Goal: Check status: Check status

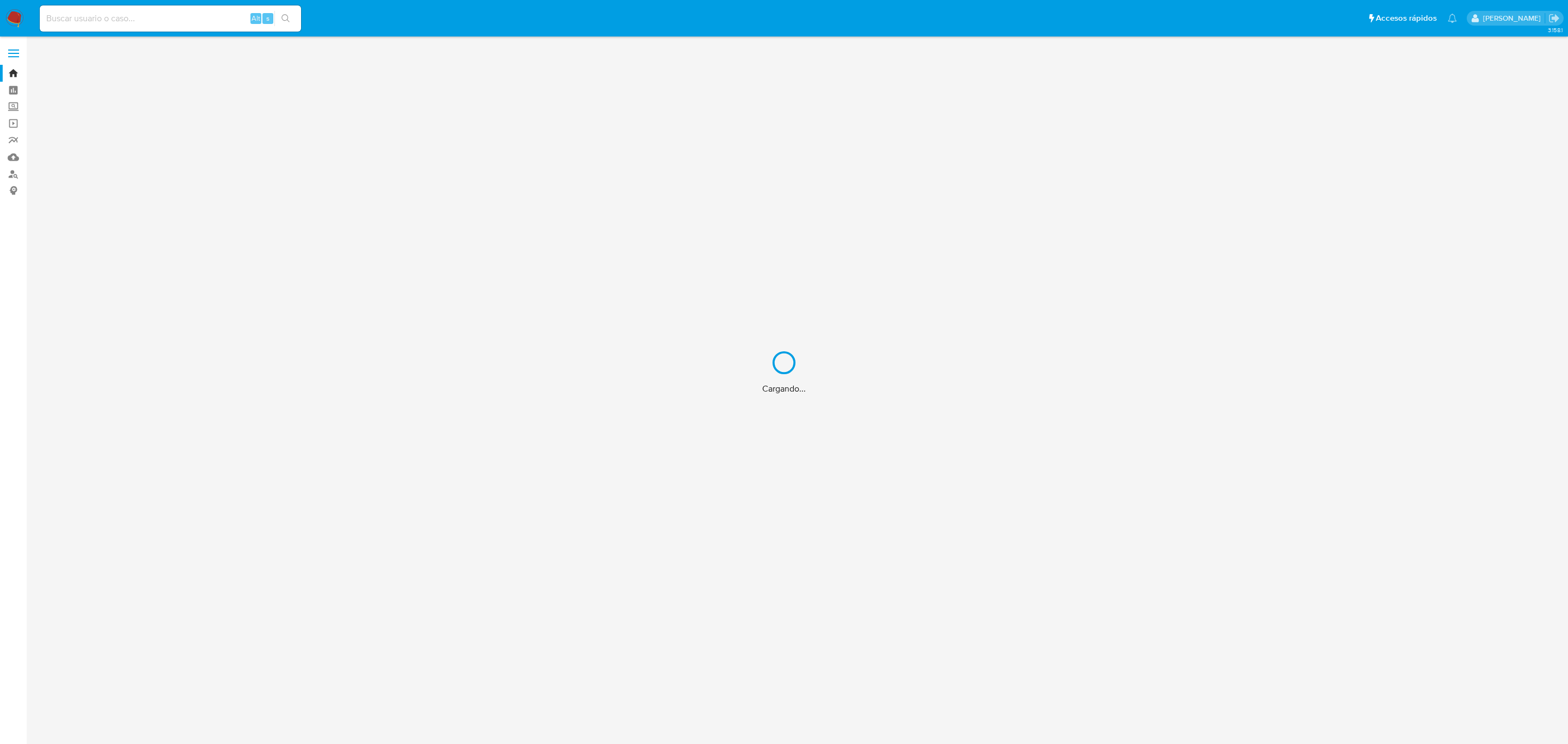
click at [173, 23] on div "Cargando..." at bounding box center [784, 372] width 1568 height 744
click at [149, 15] on div "Cargando..." at bounding box center [784, 372] width 1568 height 744
click at [92, 15] on div "Cargando..." at bounding box center [784, 372] width 1568 height 744
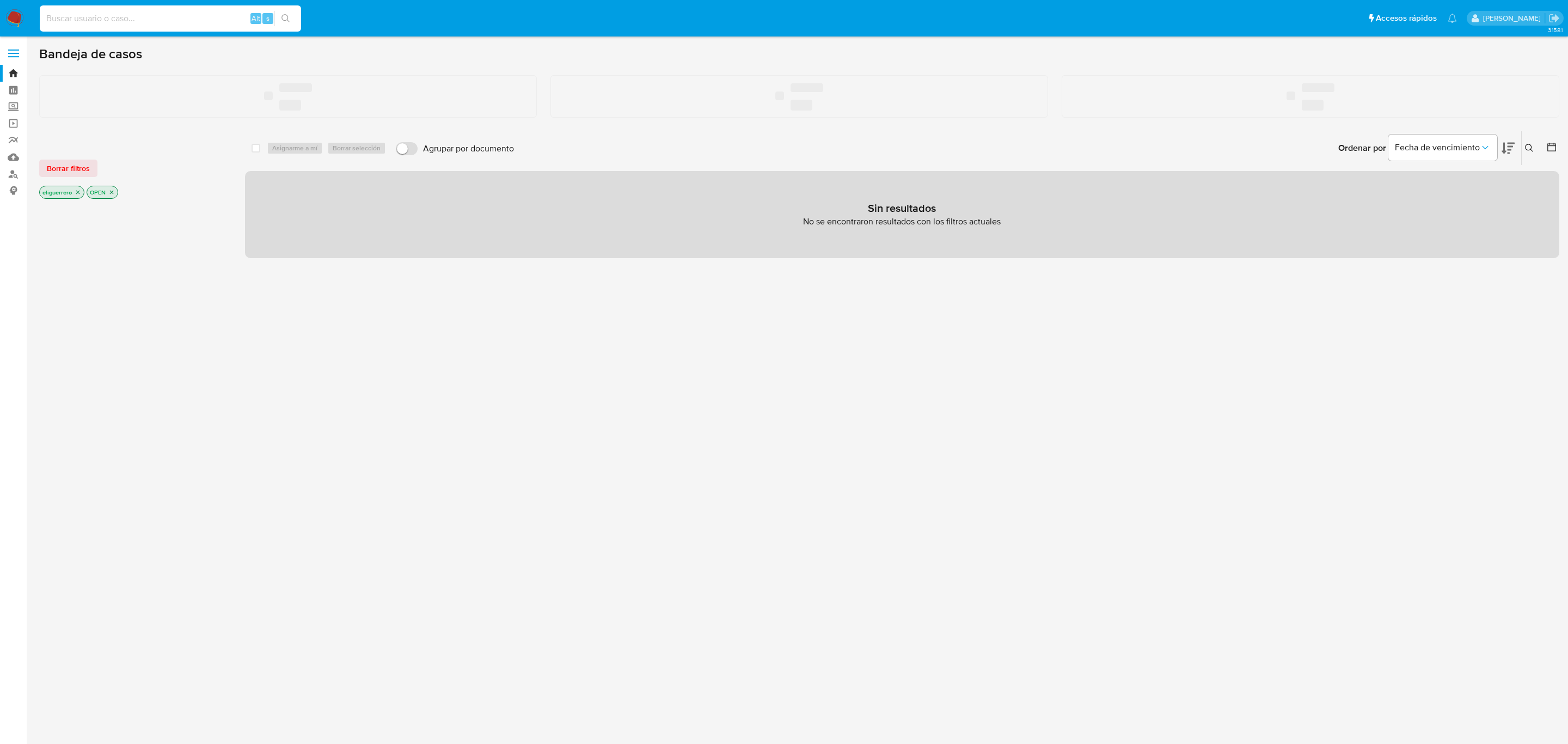
click at [142, 16] on input at bounding box center [170, 19] width 261 height 15
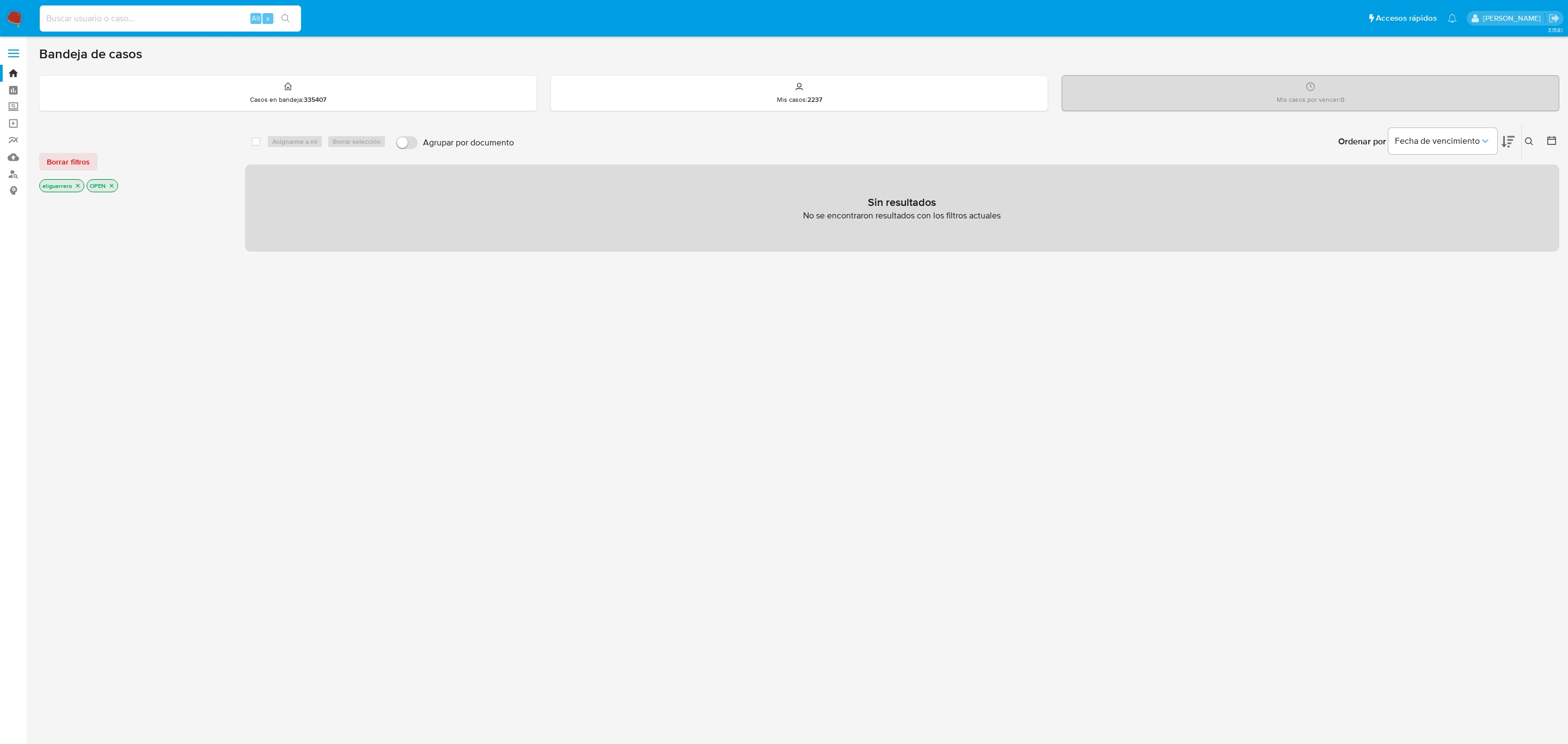
paste input "228642943"
type input "228642943"
click at [286, 11] on button "search-icon" at bounding box center [286, 18] width 23 height 15
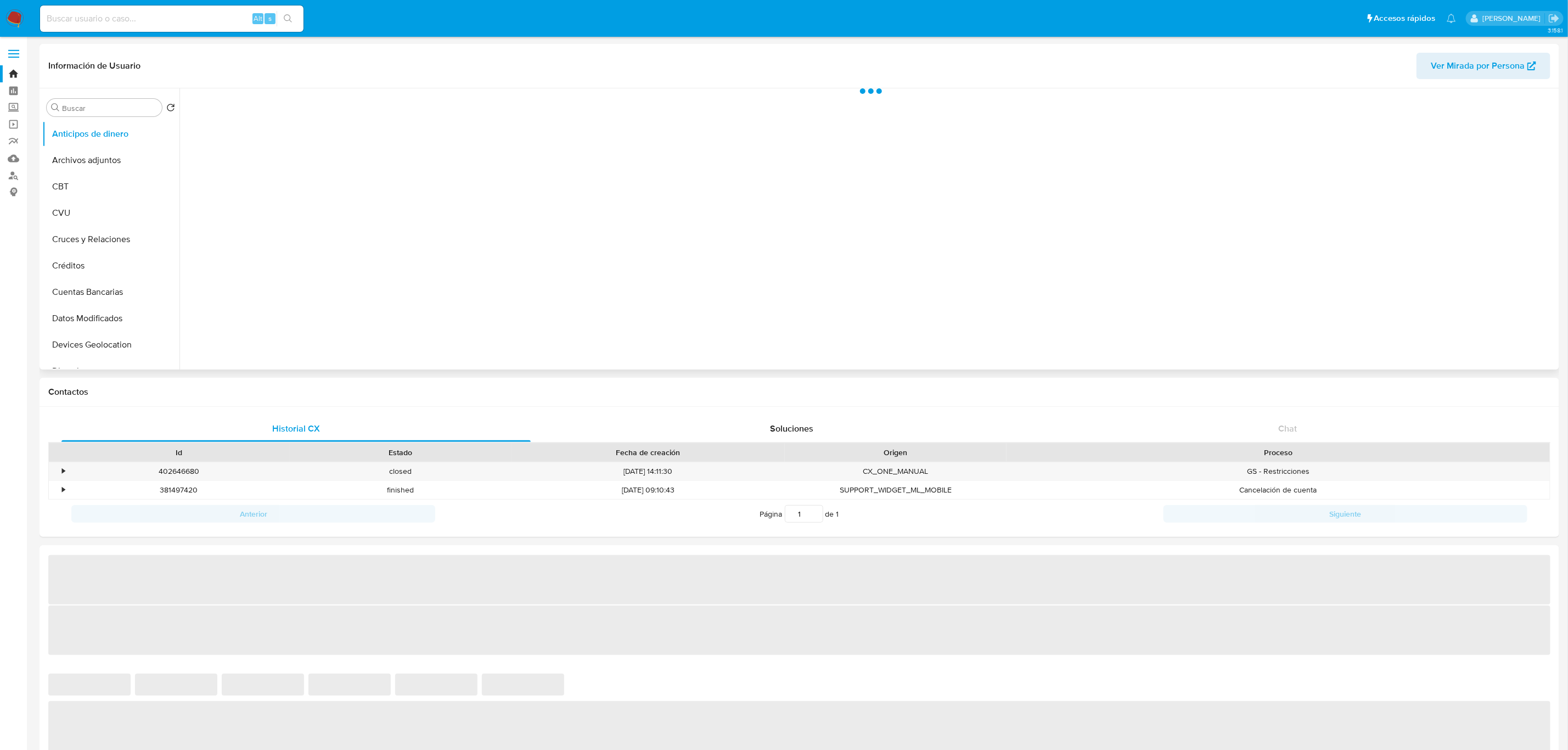
scroll to position [516, 0]
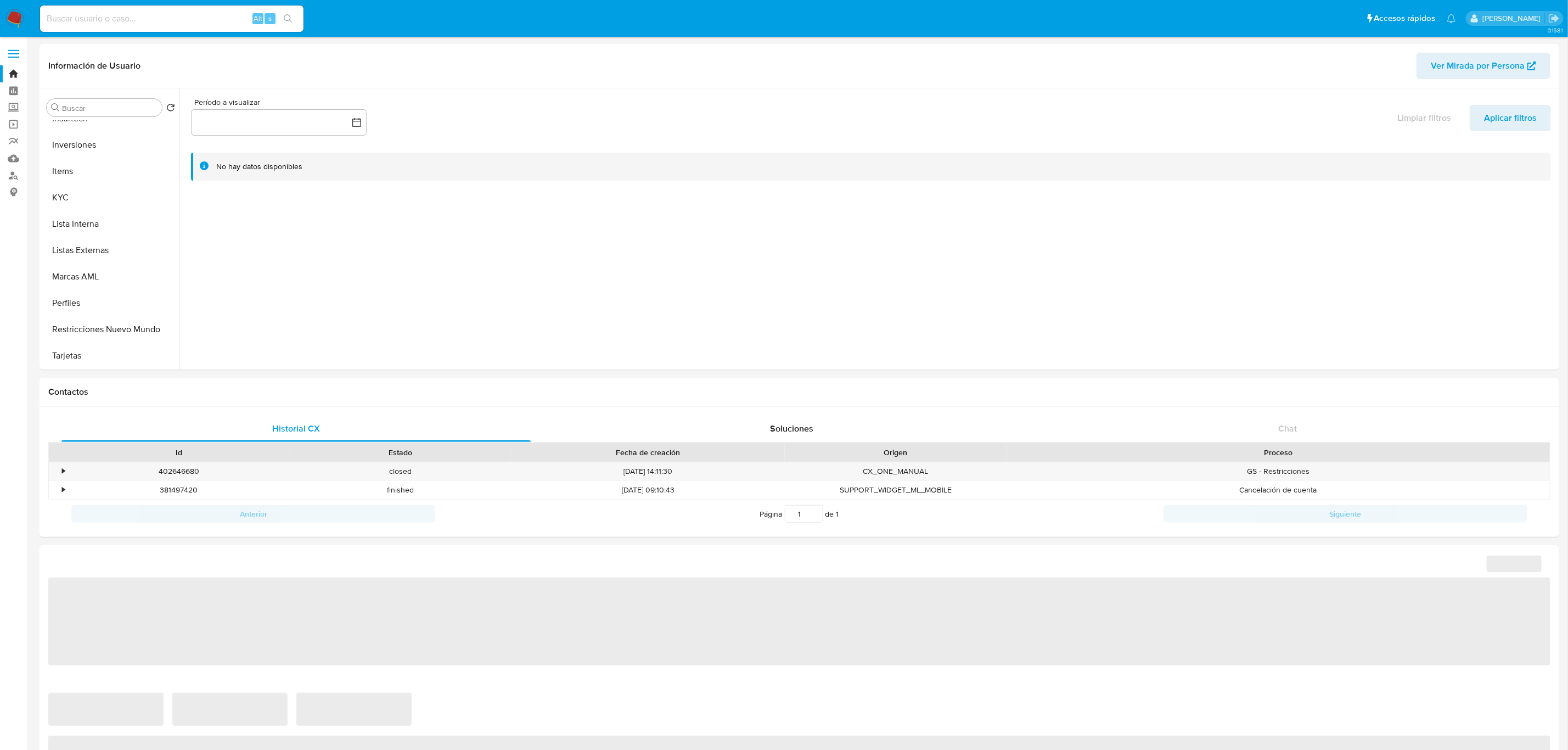
select select "10"
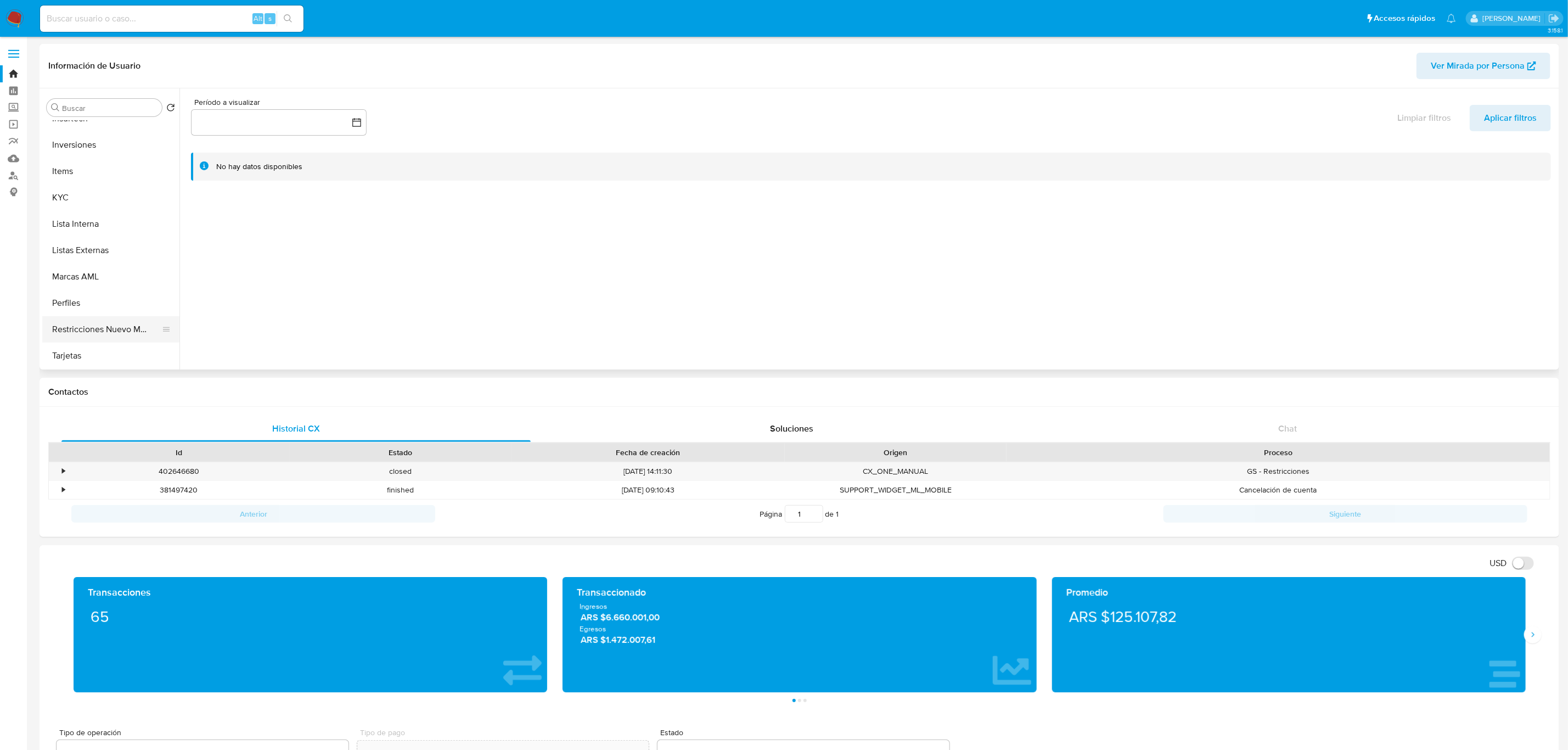
click at [102, 330] on button "Restricciones Nuevo Mundo" at bounding box center [106, 329] width 128 height 27
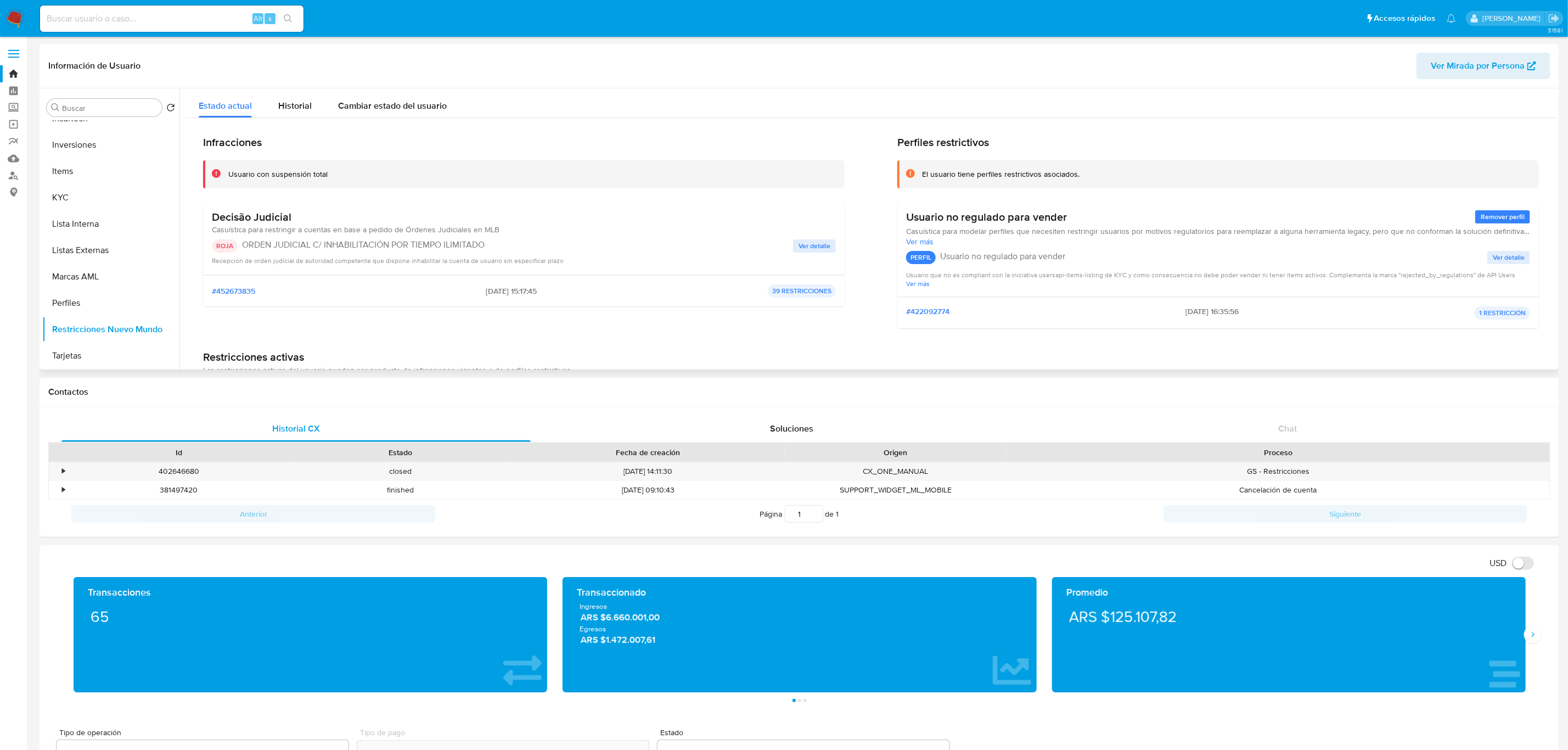
click at [822, 241] on span "Ver detalle" at bounding box center [815, 246] width 32 height 11
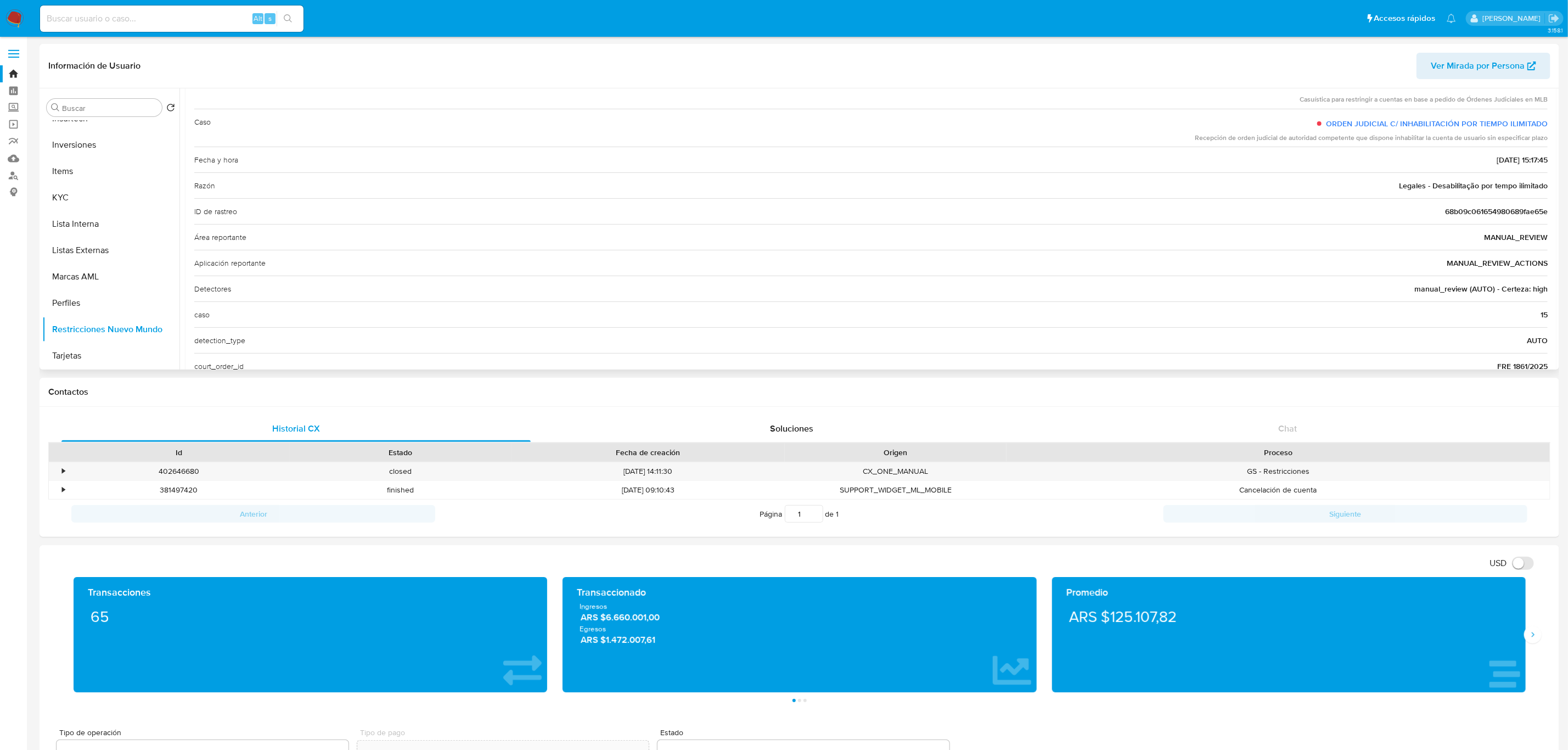
scroll to position [0, 0]
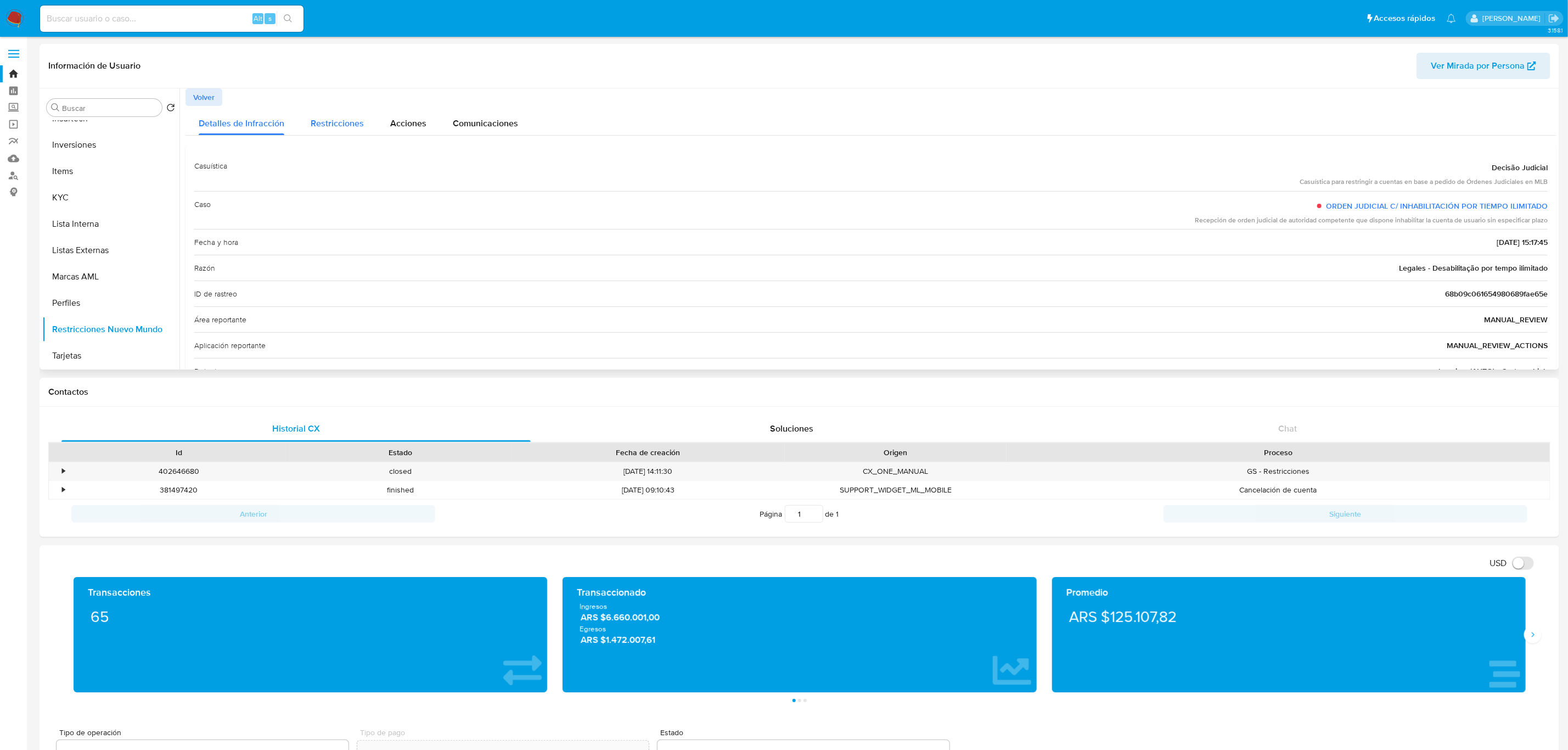
click at [347, 129] on span "Restricciones" at bounding box center [337, 123] width 53 height 13
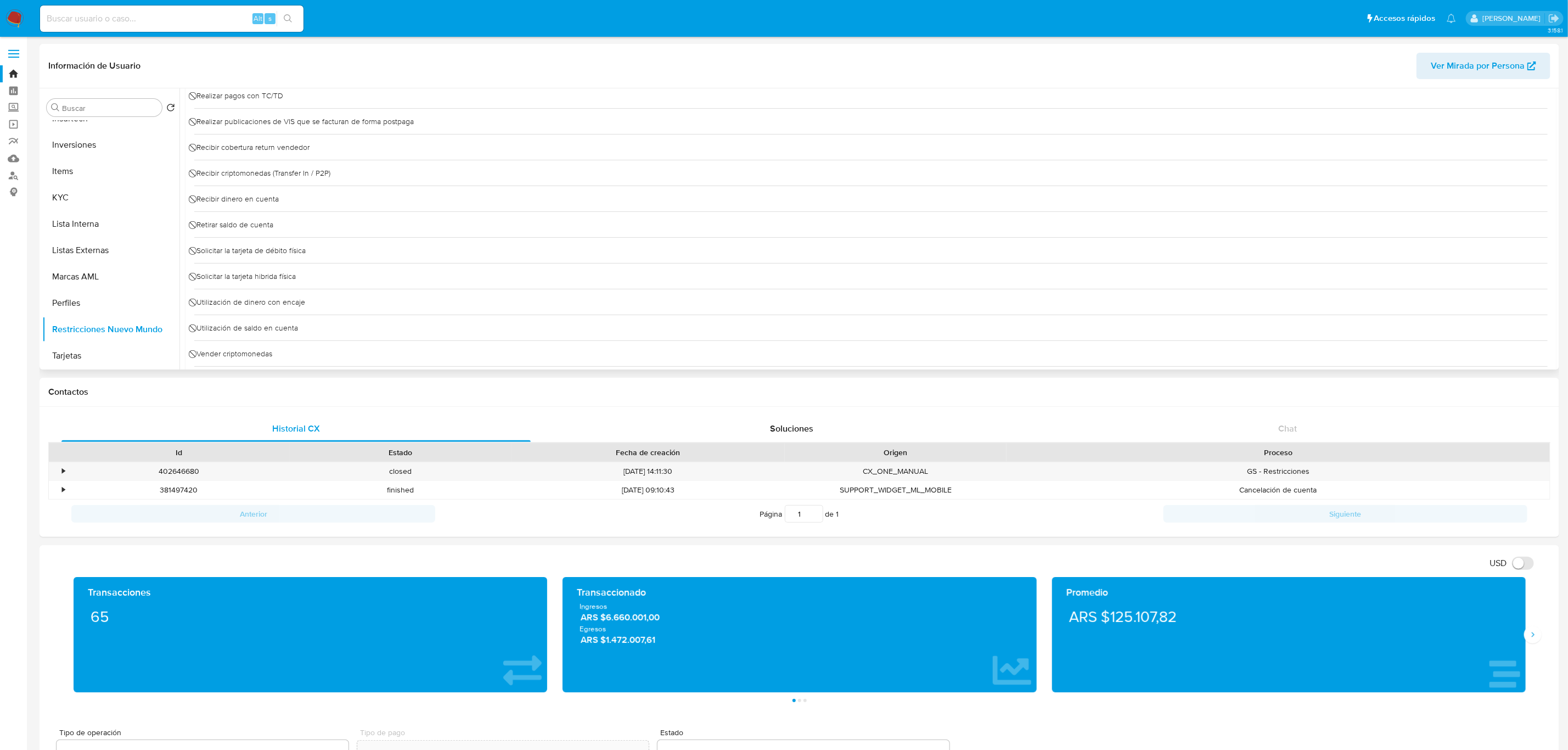
scroll to position [659, 0]
drag, startPoint x: 234, startPoint y: 318, endPoint x: 292, endPoint y: 318, distance: 58.0
click at [292, 318] on div "⃠ Retirar saldo de cuenta" at bounding box center [871, 306] width 1353 height 26
drag, startPoint x: 195, startPoint y: 314, endPoint x: 280, endPoint y: 316, distance: 85.0
click at [280, 316] on div "⃠ Retirar saldo de cuenta" at bounding box center [871, 306] width 1353 height 26
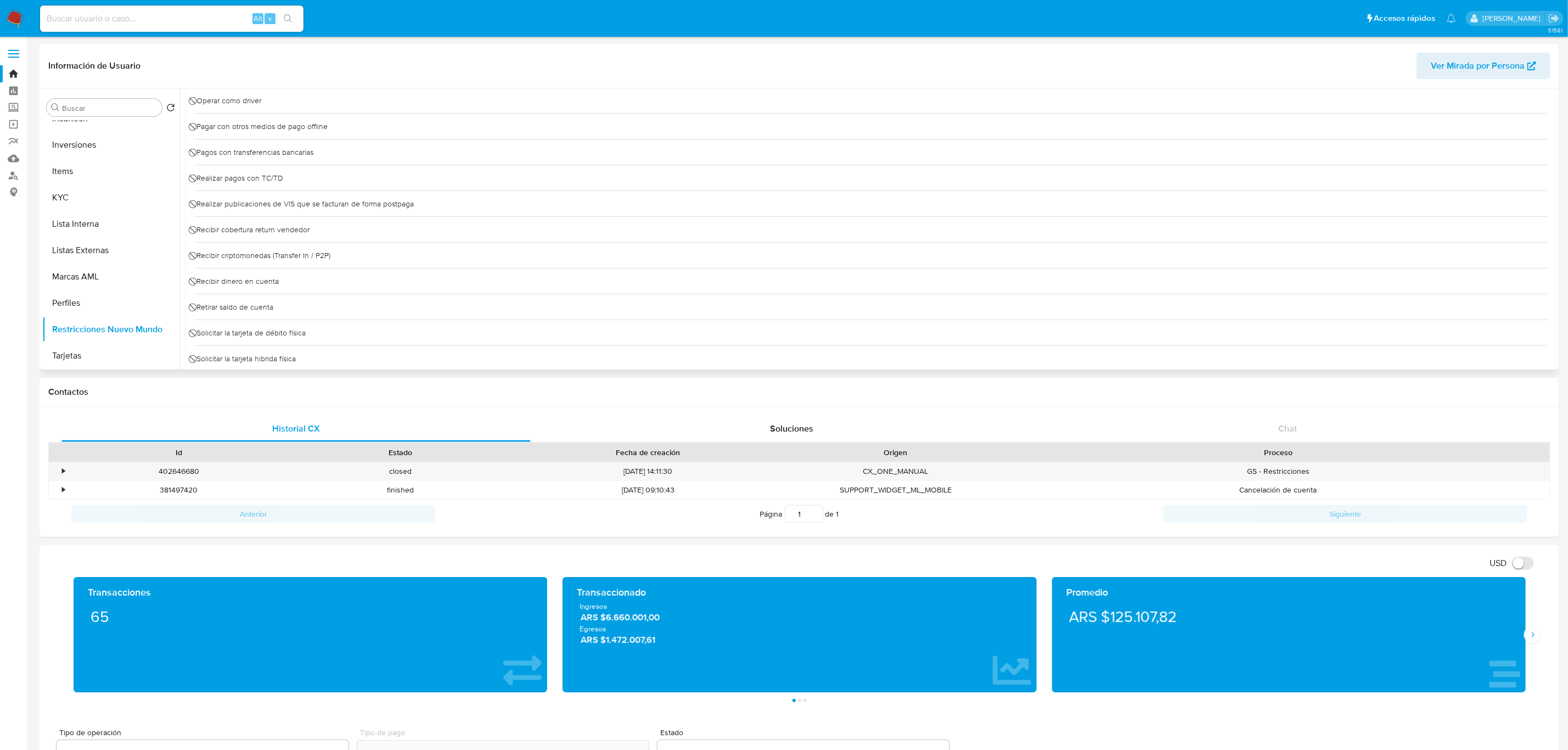
click at [280, 316] on div "⃠ Retirar saldo de cuenta" at bounding box center [871, 306] width 1353 height 26
click at [266, 333] on span "⃠ Solicitar la tarjeta de débito física" at bounding box center [251, 333] width 112 height 16
